Goal: Check status: Check status

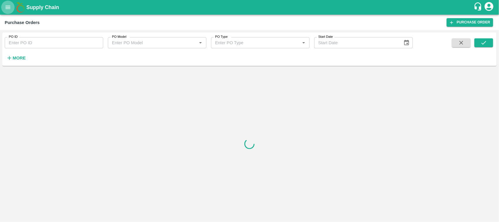
click at [5, 8] on icon "open drawer" at bounding box center [8, 7] width 6 height 6
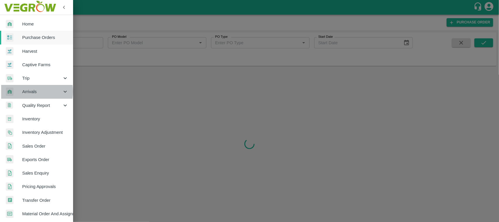
click at [30, 92] on span "Arrivals" at bounding box center [42, 91] width 40 height 6
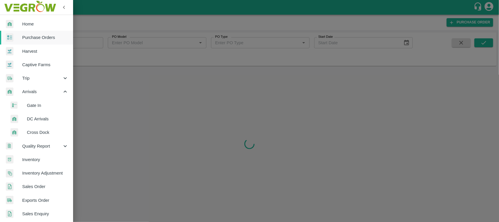
click at [33, 118] on span "DC Arrivals" at bounding box center [48, 119] width 42 height 6
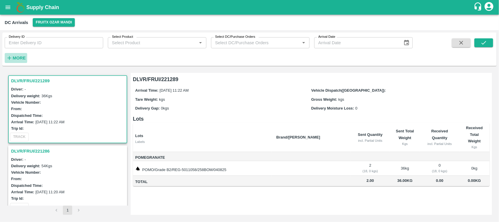
click at [20, 59] on strong "More" at bounding box center [19, 58] width 13 height 5
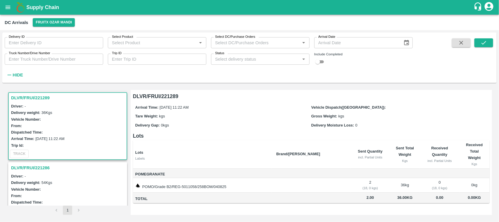
click at [28, 47] on input "Delivery ID" at bounding box center [54, 42] width 99 height 11
type input "221286"
click at [489, 41] on button "submit" at bounding box center [484, 42] width 19 height 9
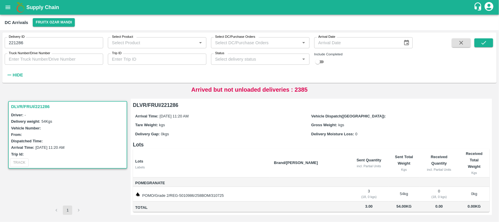
click at [24, 103] on h3 "DLVR/FRUI/221286" at bounding box center [68, 107] width 115 height 8
click at [37, 155] on div "Trip Id:" at bounding box center [68, 154] width 115 height 6
click at [321, 63] on input "checkbox" at bounding box center [318, 61] width 21 height 7
checkbox input "true"
click at [487, 41] on icon "submit" at bounding box center [484, 42] width 6 height 6
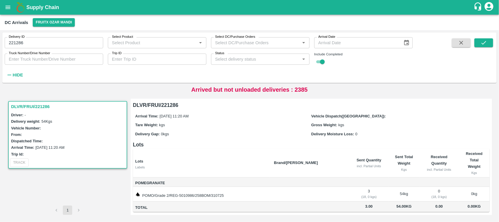
click at [29, 104] on h3 "DLVR/FRUI/221286" at bounding box center [68, 107] width 115 height 8
